Goal: Task Accomplishment & Management: Manage account settings

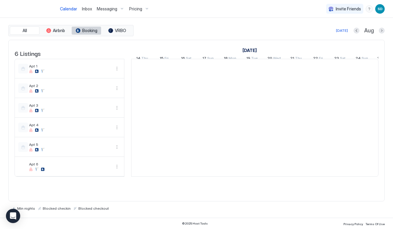
scroll to position [0, 330]
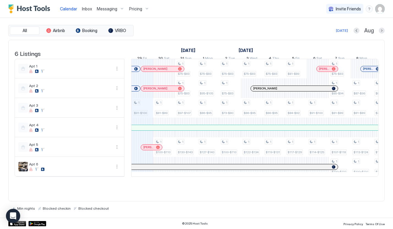
click at [143, 10] on div "Pricing" at bounding box center [139, 9] width 25 height 10
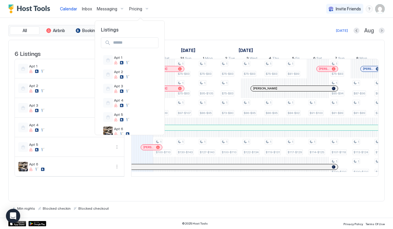
click at [205, 23] on div at bounding box center [196, 114] width 393 height 229
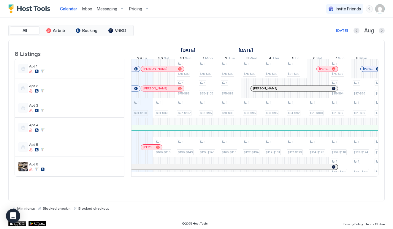
click at [380, 8] on img "User profile" at bounding box center [380, 9] width 10 height 10
click at [326, 31] on span "Settings" at bounding box center [327, 33] width 16 height 5
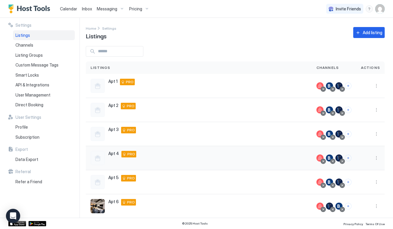
scroll to position [8, 0]
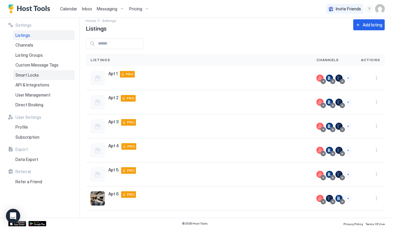
click at [23, 74] on span "Smart Locks" at bounding box center [26, 74] width 23 height 5
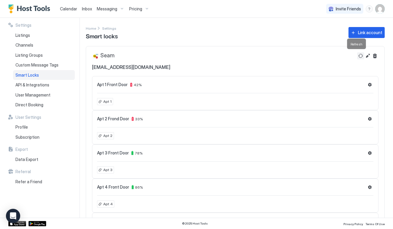
click at [357, 56] on button "Refresh" at bounding box center [360, 55] width 7 height 7
click at [364, 55] on button "Edit" at bounding box center [367, 55] width 7 height 7
click at [369, 9] on div "menu" at bounding box center [369, 8] width 7 height 7
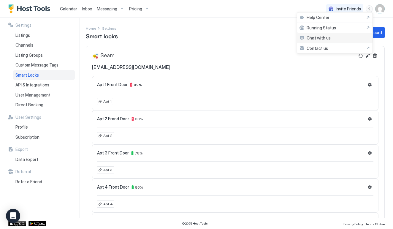
click at [319, 39] on span "Chat with us" at bounding box center [319, 37] width 24 height 5
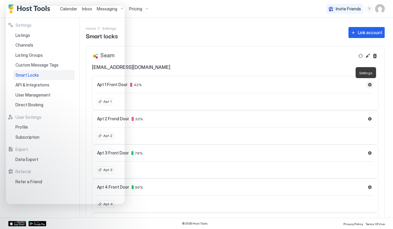
click at [367, 84] on button "Settings" at bounding box center [370, 84] width 7 height 7
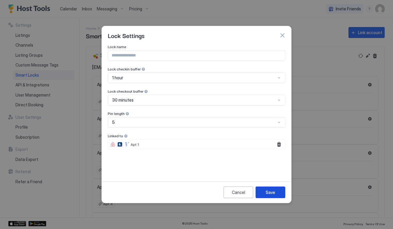
click at [272, 195] on div "Save" at bounding box center [271, 192] width 10 height 6
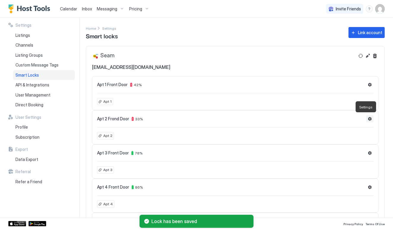
click at [367, 118] on button "Settings" at bounding box center [370, 118] width 7 height 7
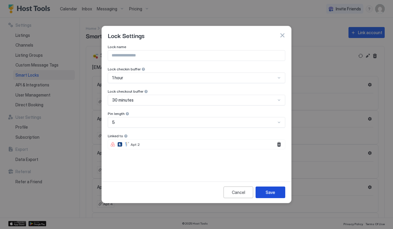
click at [267, 192] on div "Save" at bounding box center [271, 192] width 10 height 6
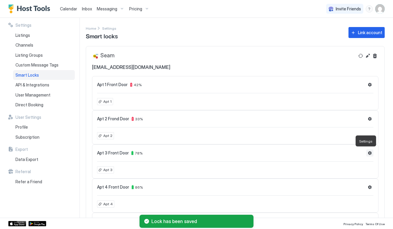
click at [367, 153] on button "Settings" at bounding box center [370, 152] width 7 height 7
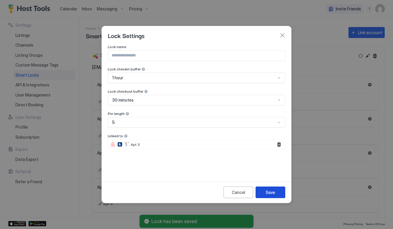
click at [277, 193] on button "Save" at bounding box center [271, 193] width 30 height 12
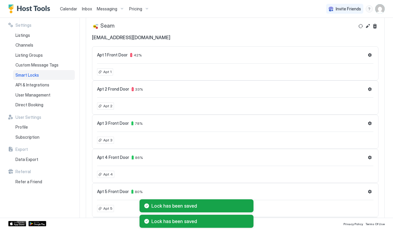
scroll to position [59, 0]
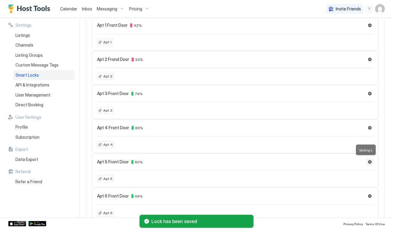
click at [367, 162] on button "Settings" at bounding box center [370, 161] width 7 height 7
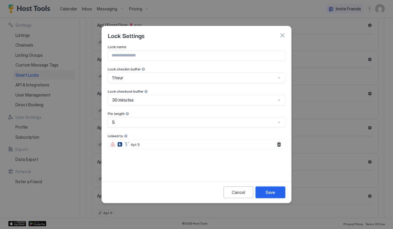
click at [273, 190] on div "Save" at bounding box center [271, 192] width 10 height 6
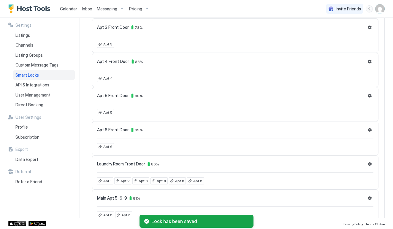
scroll to position [138, 0]
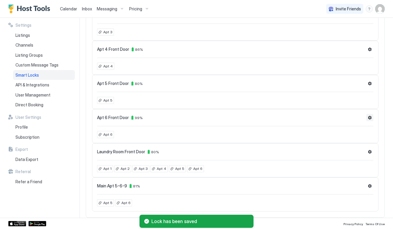
click at [367, 117] on button "Settings" at bounding box center [370, 117] width 7 height 7
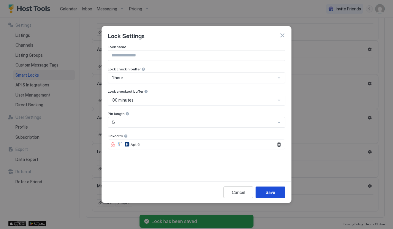
click at [269, 193] on div "Save" at bounding box center [271, 192] width 10 height 6
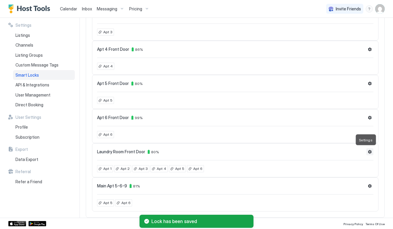
click at [367, 152] on button "Settings" at bounding box center [370, 151] width 7 height 7
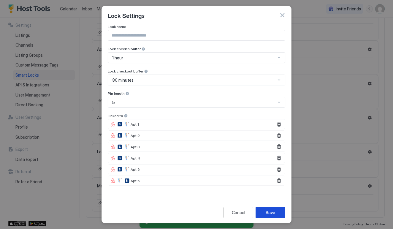
click at [273, 213] on div "Save" at bounding box center [271, 212] width 10 height 6
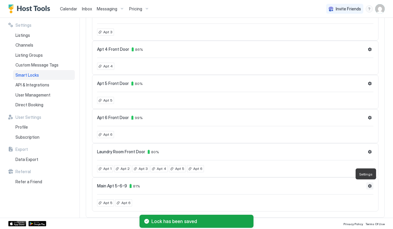
click at [367, 186] on button "Settings" at bounding box center [370, 185] width 7 height 7
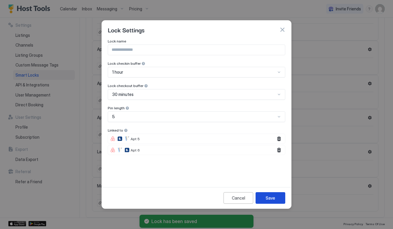
click at [276, 198] on button "Save" at bounding box center [271, 198] width 30 height 12
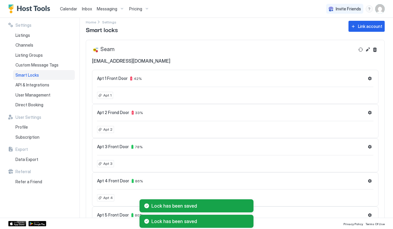
scroll to position [0, 0]
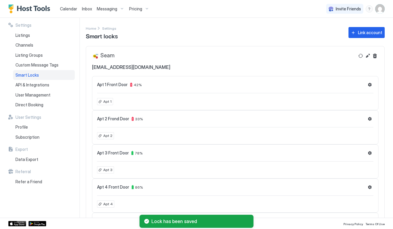
click at [105, 55] on div "Seam" at bounding box center [103, 55] width 23 height 7
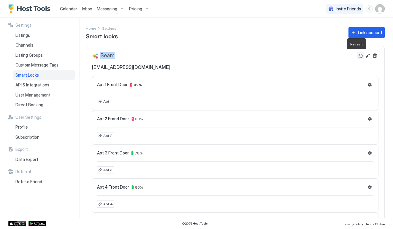
click at [357, 55] on button "Refresh" at bounding box center [360, 55] width 7 height 7
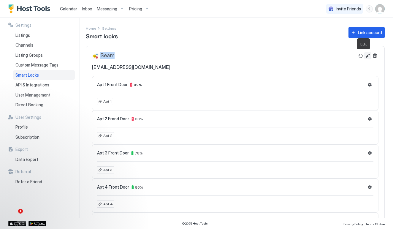
click at [364, 55] on button "Edit" at bounding box center [367, 55] width 7 height 7
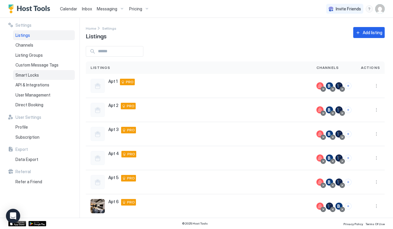
click at [30, 76] on span "Smart Locks" at bounding box center [26, 74] width 23 height 5
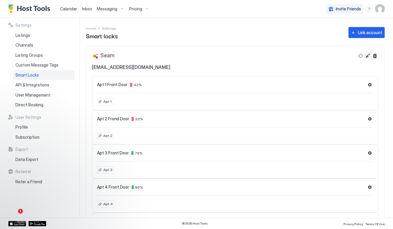
click at [364, 56] on button "Edit" at bounding box center [367, 55] width 7 height 7
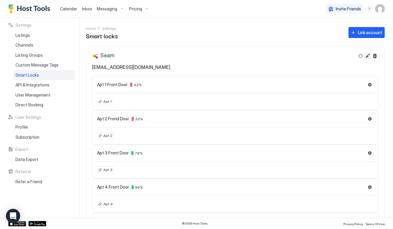
click at [364, 55] on button "Edit" at bounding box center [367, 55] width 7 height 7
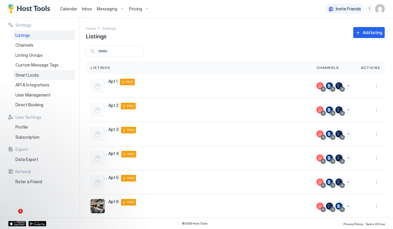
click at [22, 75] on span "Smart Locks" at bounding box center [26, 74] width 23 height 5
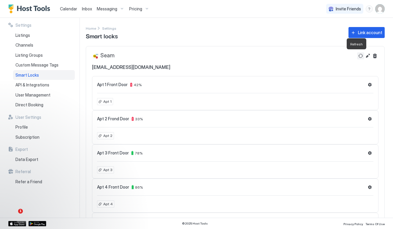
click at [357, 56] on button "Refresh" at bounding box center [360, 55] width 7 height 7
click at [357, 55] on button "Refresh" at bounding box center [360, 55] width 7 height 7
click at [357, 56] on button "Refresh" at bounding box center [360, 55] width 7 height 7
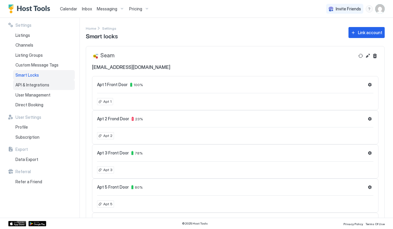
click at [32, 84] on span "API & Integrations" at bounding box center [32, 84] width 34 height 5
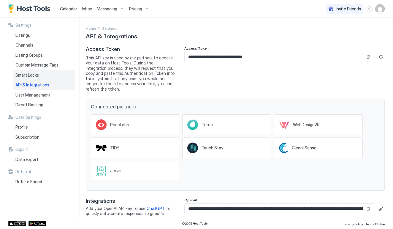
click at [28, 75] on span "Smart Locks" at bounding box center [26, 74] width 23 height 5
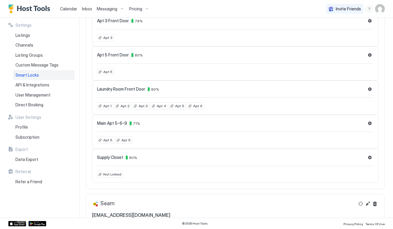
scroll to position [145, 0]
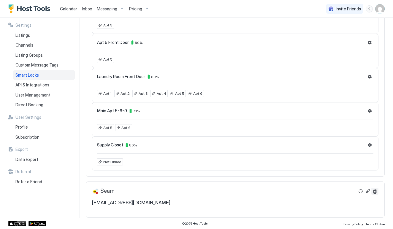
click at [372, 191] on button "Delete" at bounding box center [375, 191] width 7 height 7
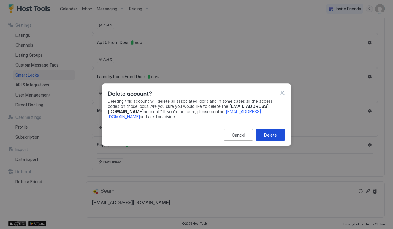
click at [269, 133] on div "Delete" at bounding box center [270, 135] width 13 height 6
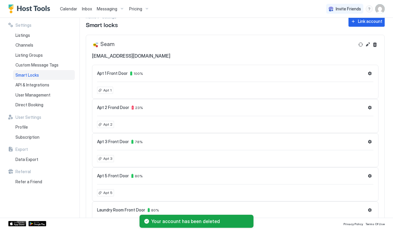
scroll to position [0, 0]
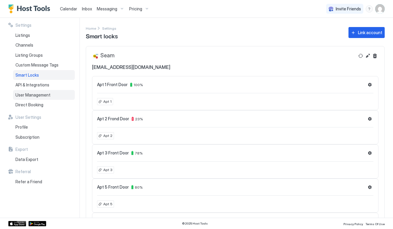
click at [28, 93] on span "User Management" at bounding box center [32, 94] width 35 height 5
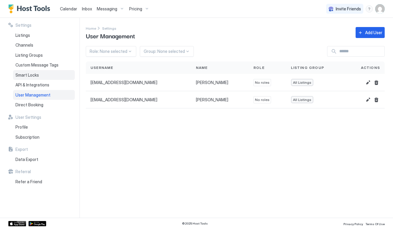
click at [28, 75] on span "Smart Locks" at bounding box center [26, 74] width 23 height 5
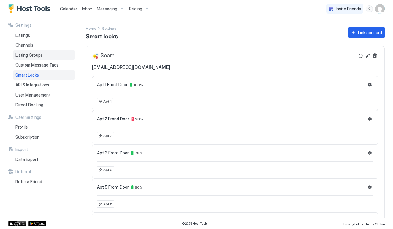
click at [35, 55] on span "Listing Groups" at bounding box center [28, 55] width 27 height 5
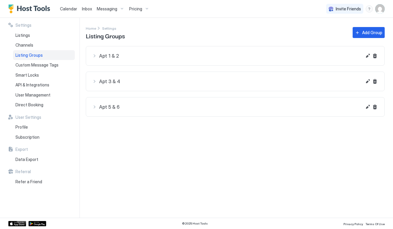
click at [94, 56] on div "Apt 1 & 2" at bounding box center [227, 55] width 270 height 7
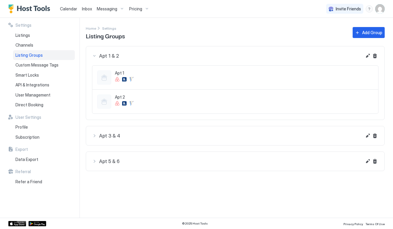
click at [94, 56] on div "Apt 1 & 2" at bounding box center [227, 55] width 270 height 7
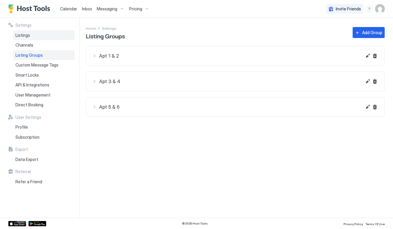
click at [23, 37] on span "Listings" at bounding box center [22, 35] width 15 height 5
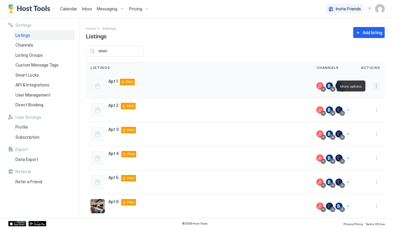
click at [373, 87] on button "More options" at bounding box center [376, 85] width 7 height 7
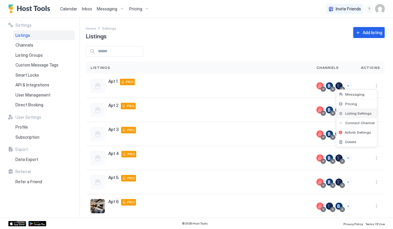
click at [360, 113] on span "Listing Settings" at bounding box center [358, 113] width 26 height 4
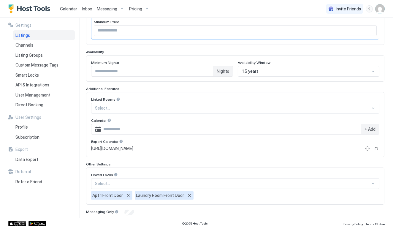
scroll to position [149, 0]
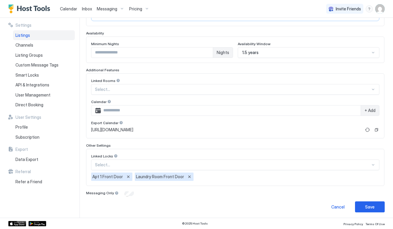
click at [120, 95] on div "Select..." at bounding box center [235, 89] width 288 height 11
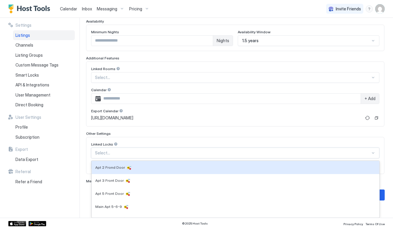
scroll to position [150, 0]
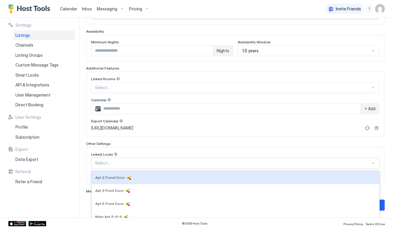
click at [132, 130] on div "Enable Listing Listing Nickname ***** Pricing Price Source VRBO Minimum Price *…" at bounding box center [235, 63] width 299 height 263
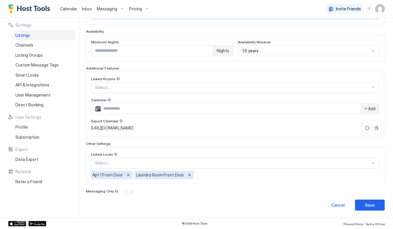
click at [130, 93] on div "Select..." at bounding box center [235, 87] width 288 height 11
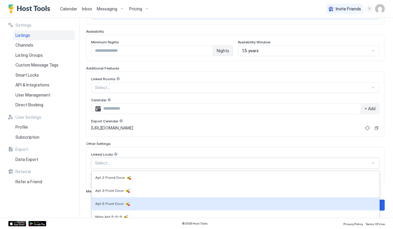
click at [87, 200] on div "Cancel Save" at bounding box center [235, 205] width 299 height 11
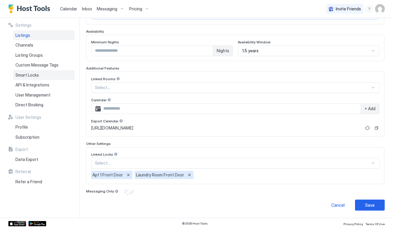
click at [26, 75] on span "Smart Locks" at bounding box center [26, 74] width 23 height 5
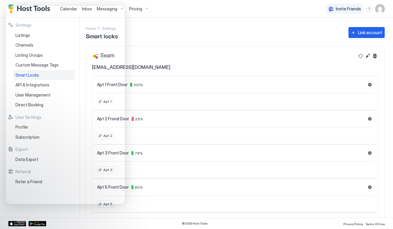
click at [190, 62] on div "Seam [EMAIL_ADDRESS][DOMAIN_NAME]" at bounding box center [223, 61] width 263 height 18
click at [160, 37] on div "Home Settings Smart locks Link account" at bounding box center [235, 32] width 299 height 15
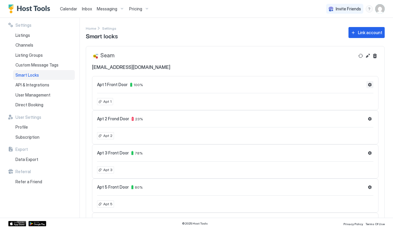
click at [367, 83] on button "Settings" at bounding box center [370, 84] width 7 height 7
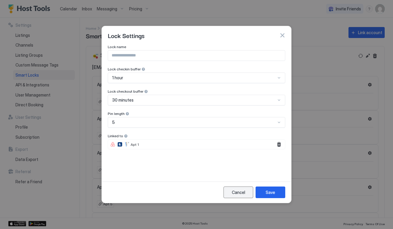
click at [241, 194] on div "Cancel" at bounding box center [238, 192] width 13 height 6
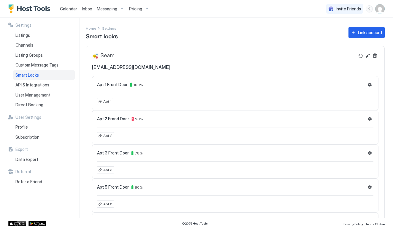
click at [104, 101] on span "Apt 1" at bounding box center [107, 101] width 8 height 5
click at [131, 102] on div at bounding box center [196, 114] width 393 height 229
click at [357, 56] on button "Refresh" at bounding box center [360, 55] width 7 height 7
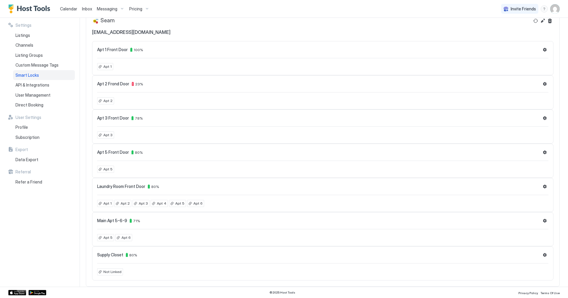
scroll to position [5, 0]
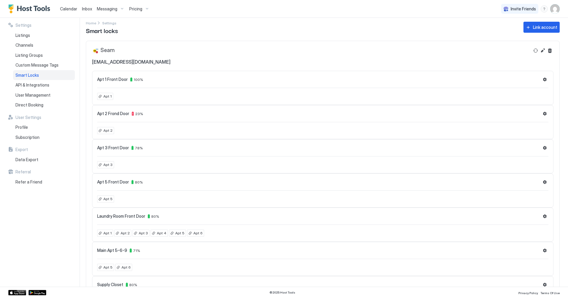
click at [193, 229] on span "Apt 6" at bounding box center [197, 232] width 9 height 5
click at [228, 229] on div at bounding box center [284, 149] width 568 height 298
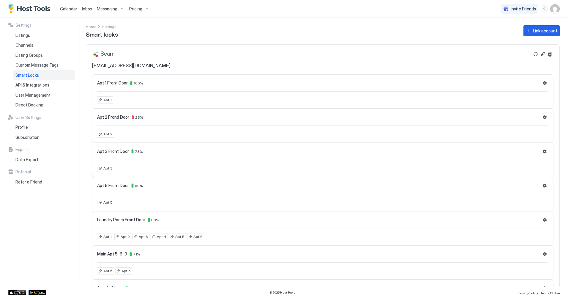
scroll to position [0, 0]
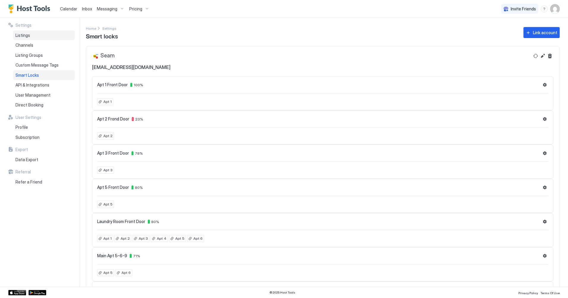
click at [24, 38] on div "Listings" at bounding box center [44, 35] width 62 height 10
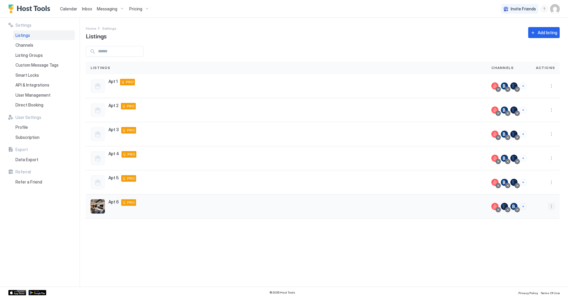
click at [393, 206] on button "More options" at bounding box center [551, 206] width 7 height 7
click at [393, 229] on span "Listing Settings" at bounding box center [538, 233] width 26 height 4
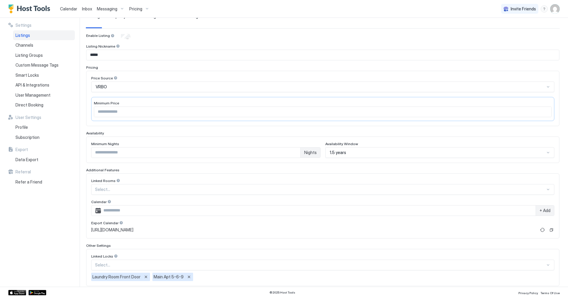
scroll to position [59, 0]
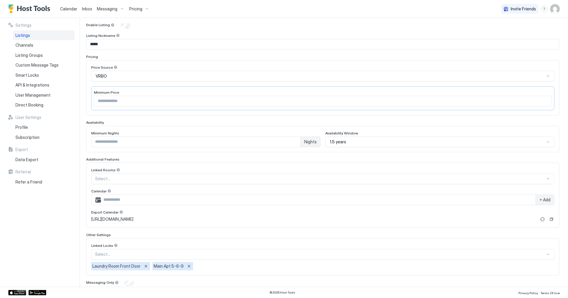
click at [116, 179] on div at bounding box center [320, 178] width 450 height 5
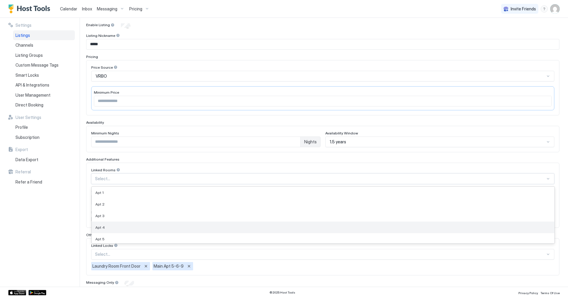
scroll to position [1, 0]
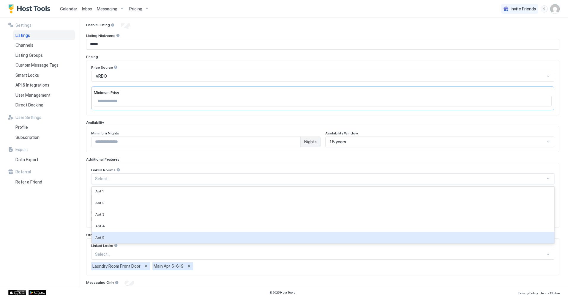
click at [45, 221] on div "Settings Listings Channels Listing Groups Custom Message Tags Smart Locks API &…" at bounding box center [43, 152] width 71 height 269
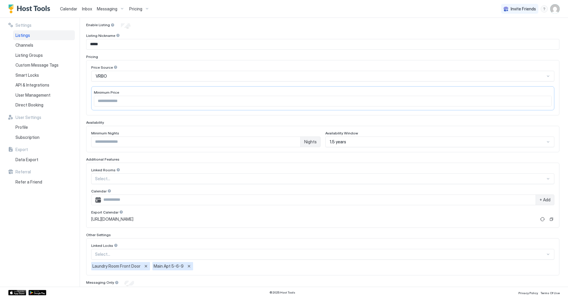
click at [119, 184] on div "Select..." at bounding box center [322, 178] width 463 height 11
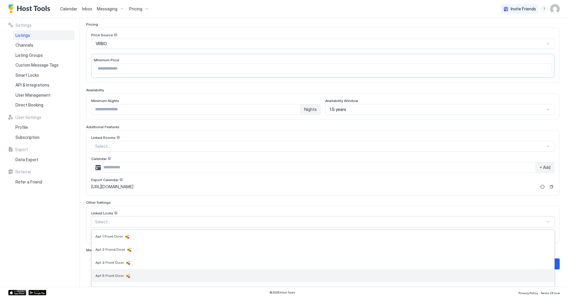
scroll to position [9, 0]
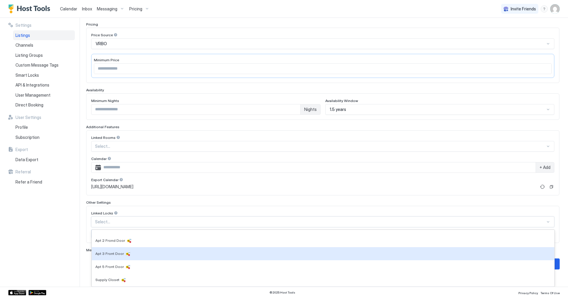
click at [48, 229] on div "Settings Listings Channels Listing Groups Custom Message Tags Smart Locks API &…" at bounding box center [43, 152] width 71 height 269
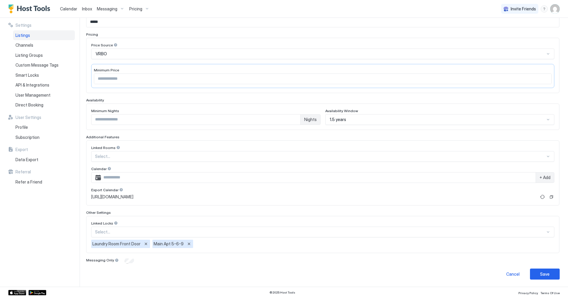
click at [34, 7] on img "Host Tools Logo" at bounding box center [30, 8] width 45 height 9
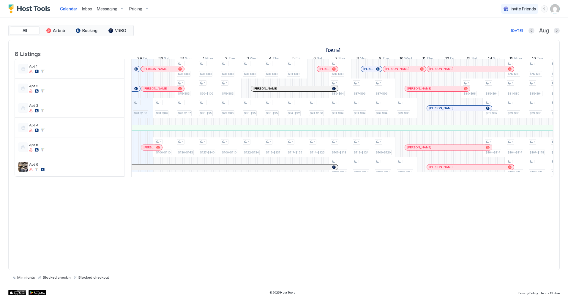
click at [27, 9] on img "Host Tools Logo" at bounding box center [30, 8] width 45 height 9
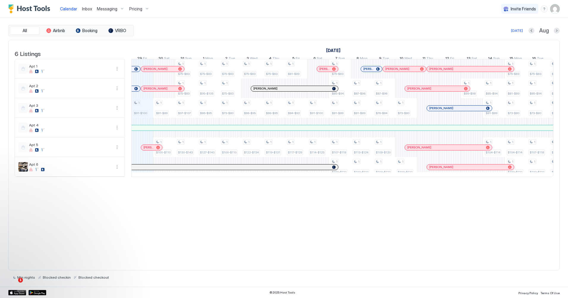
click at [29, 8] on img "Host Tools Logo" at bounding box center [30, 8] width 45 height 9
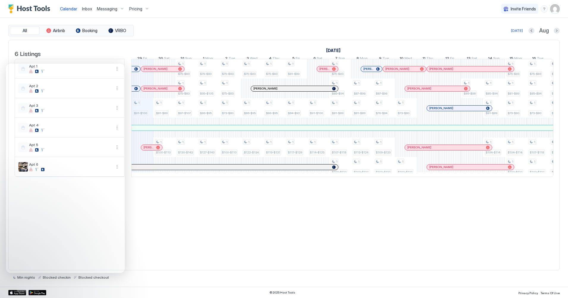
click at [393, 9] on img "User profile" at bounding box center [555, 9] width 10 height 10
click at [393, 36] on div "Settings" at bounding box center [521, 33] width 75 height 10
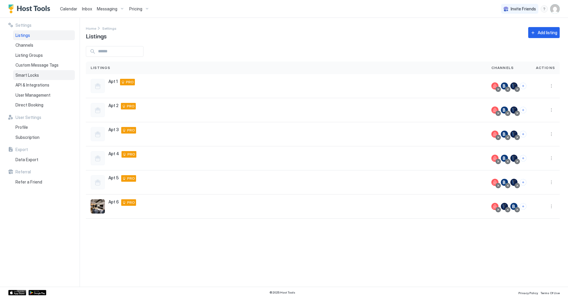
click at [35, 77] on span "Smart Locks" at bounding box center [26, 74] width 23 height 5
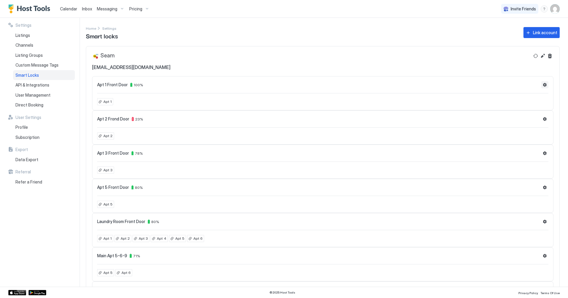
click at [393, 83] on button "Settings" at bounding box center [544, 84] width 7 height 7
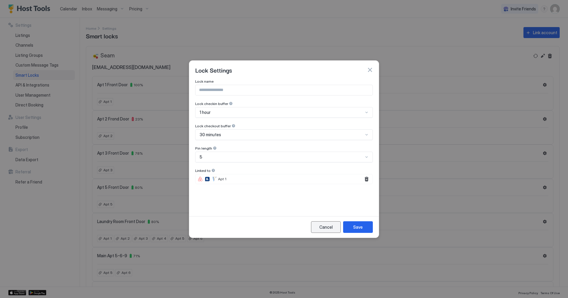
click at [325, 228] on div "Cancel" at bounding box center [325, 227] width 13 height 6
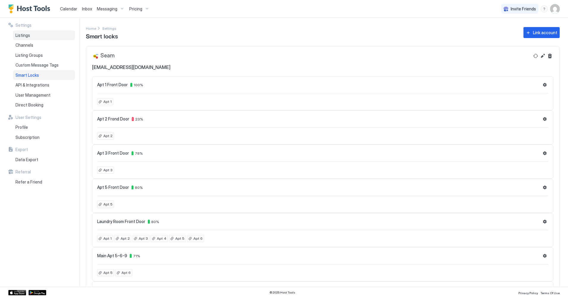
click at [25, 35] on span "Listings" at bounding box center [22, 35] width 15 height 5
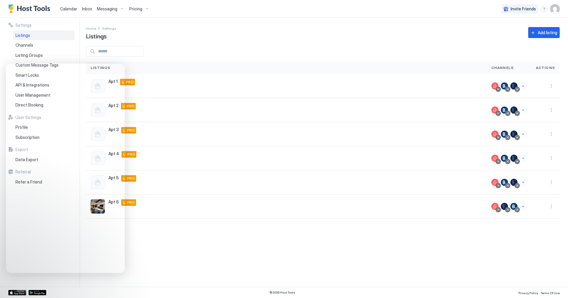
click at [204, 42] on div "Settings Home Settings Listings Add listing Listings Channels Actions Apt 1 [ST…" at bounding box center [327, 152] width 482 height 269
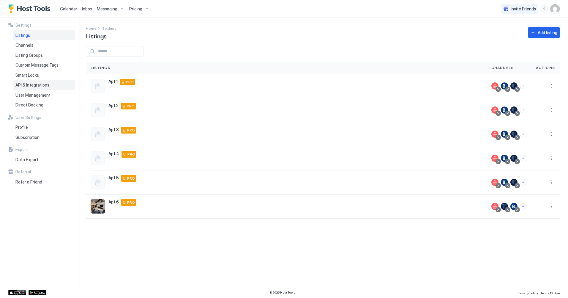
click at [33, 85] on span "API & Integrations" at bounding box center [32, 84] width 34 height 5
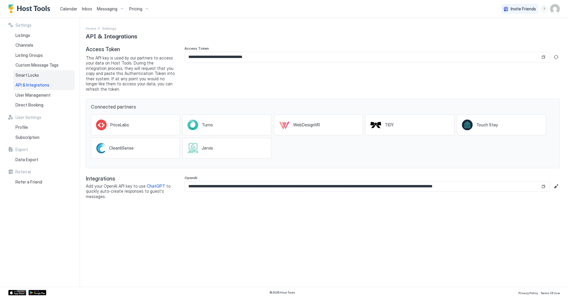
click at [29, 76] on span "Smart Locks" at bounding box center [26, 74] width 23 height 5
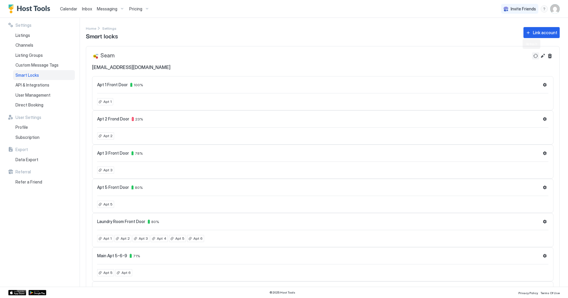
click at [393, 56] on button "Refresh" at bounding box center [535, 55] width 7 height 7
